Goal: Information Seeking & Learning: Learn about a topic

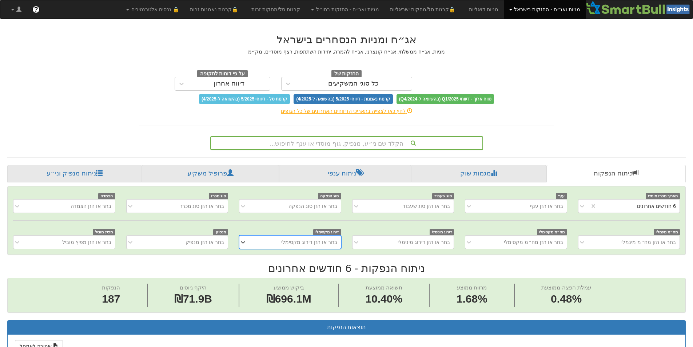
click at [325, 140] on div "הקלד שם ני״ע, מנפיק, גוף מוסדי או ענף לחיפוש..." at bounding box center [347, 143] width 272 height 12
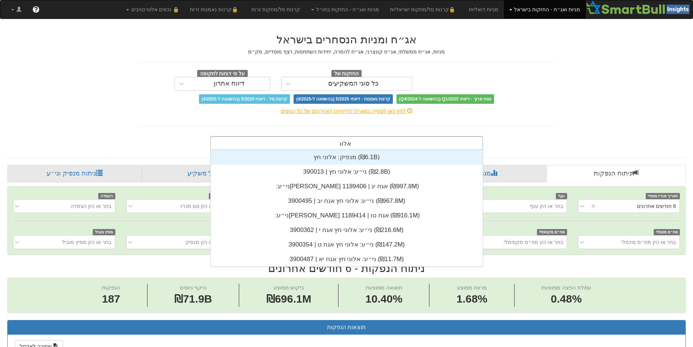
scroll to position [116, 0]
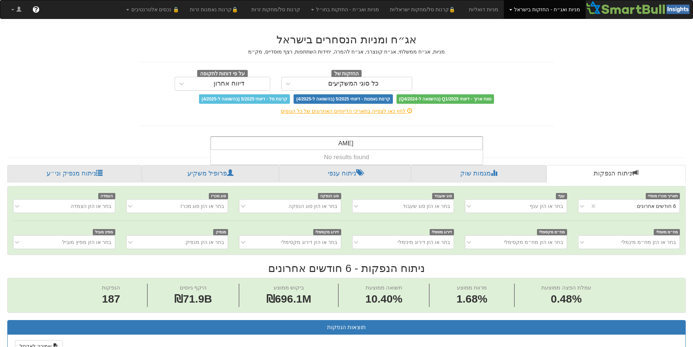
type input "אלוני"
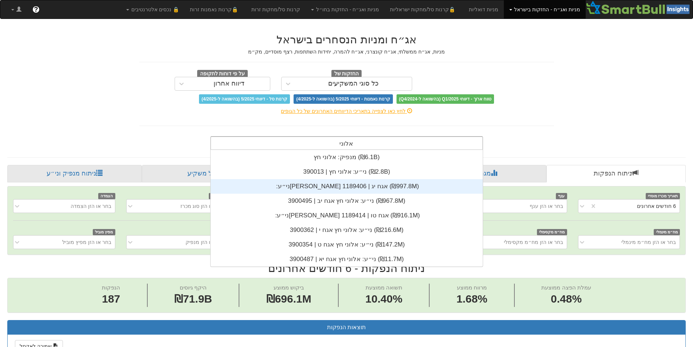
click at [352, 190] on div "ני״ע: ‏[PERSON_NAME] אגח יג | 1189406 ‎(₪997.8M)‎" at bounding box center [347, 186] width 272 height 15
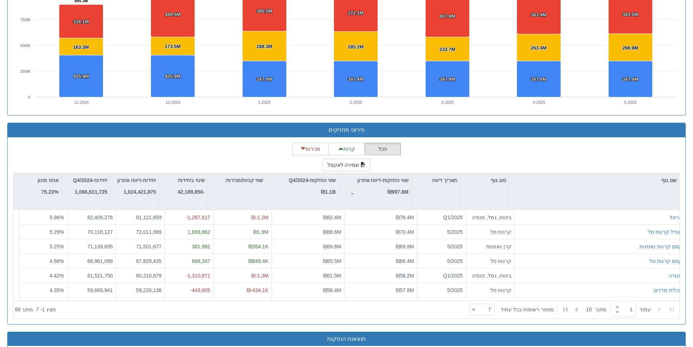
scroll to position [655, 0]
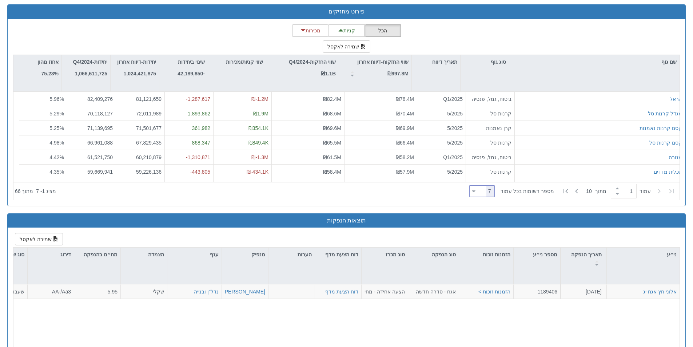
click at [476, 190] on div at bounding box center [474, 191] width 4 height 10
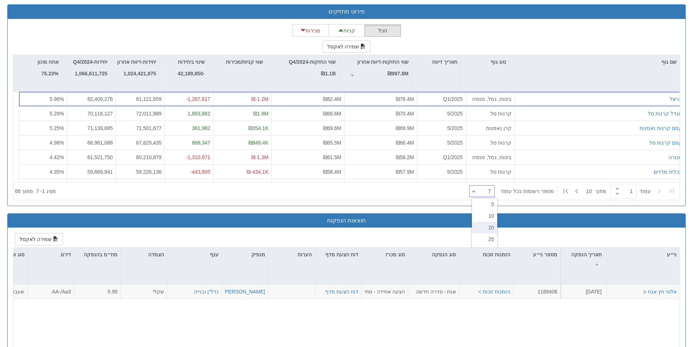
click at [487, 225] on div "20" at bounding box center [484, 228] width 25 height 12
type input "20"
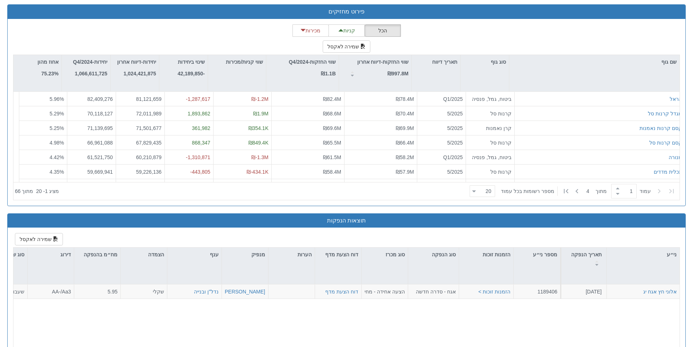
click at [416, 188] on div at bounding box center [263, 191] width 408 height 16
